Goal: Navigation & Orientation: Go to known website

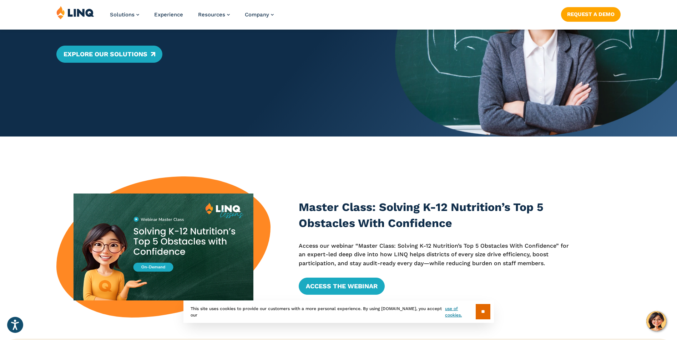
scroll to position [36, 0]
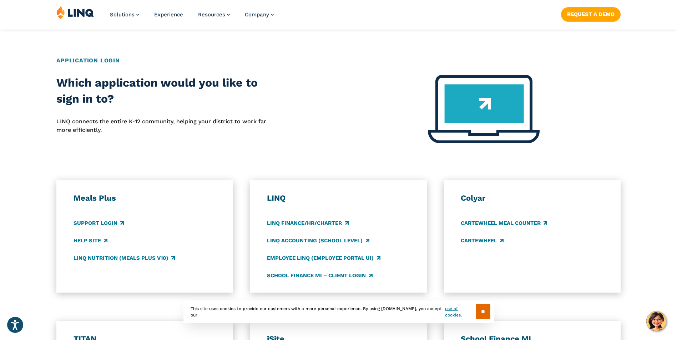
scroll to position [107, 0]
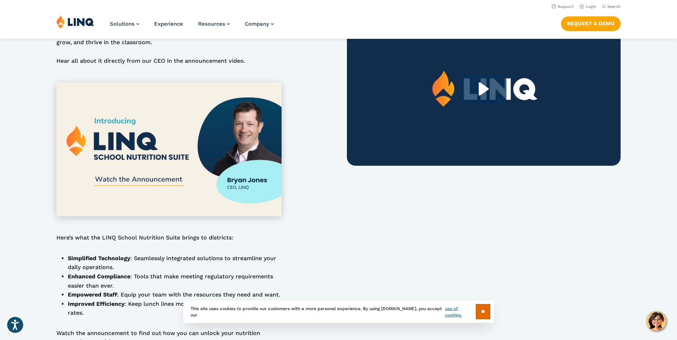
scroll to position [107, 0]
